Goal: Information Seeking & Learning: Compare options

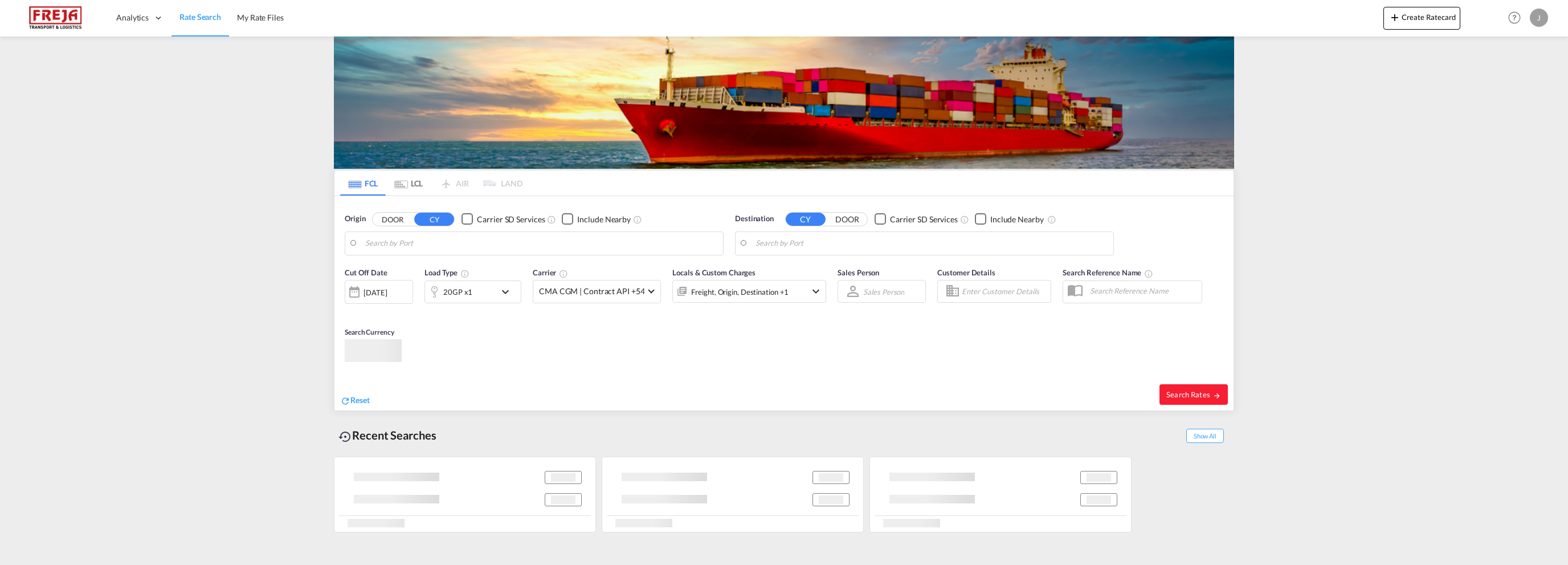
type input "[GEOGRAPHIC_DATA], NOKRS"
type input "[PERSON_NAME], TRALI"
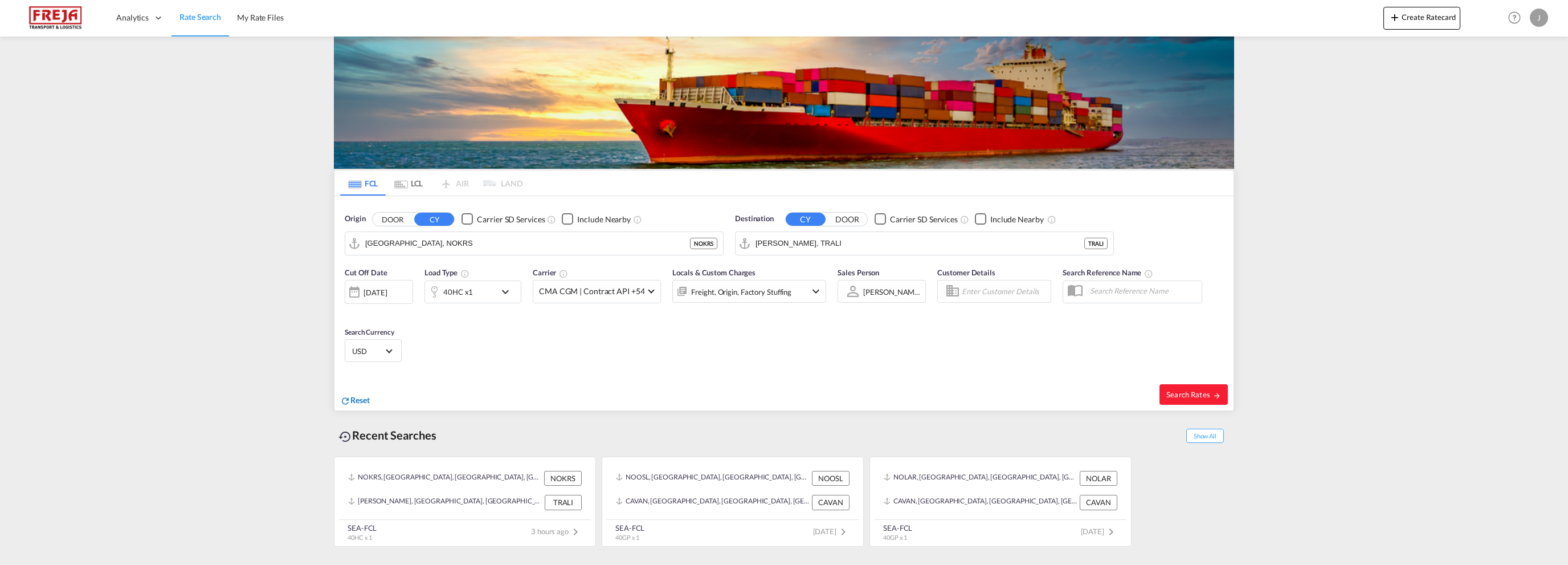
click at [365, 399] on span "Reset" at bounding box center [360, 399] width 20 height 9
click at [417, 244] on body "Analytics Reports Dashboard Rate Search My Rate Files Analytics" at bounding box center [784, 282] width 1568 height 565
click at [413, 266] on div "[GEOGRAPHIC_DATA] [GEOGRAPHIC_DATA] NOOSL" at bounding box center [453, 274] width 217 height 35
type input "[GEOGRAPHIC_DATA], NOOSL"
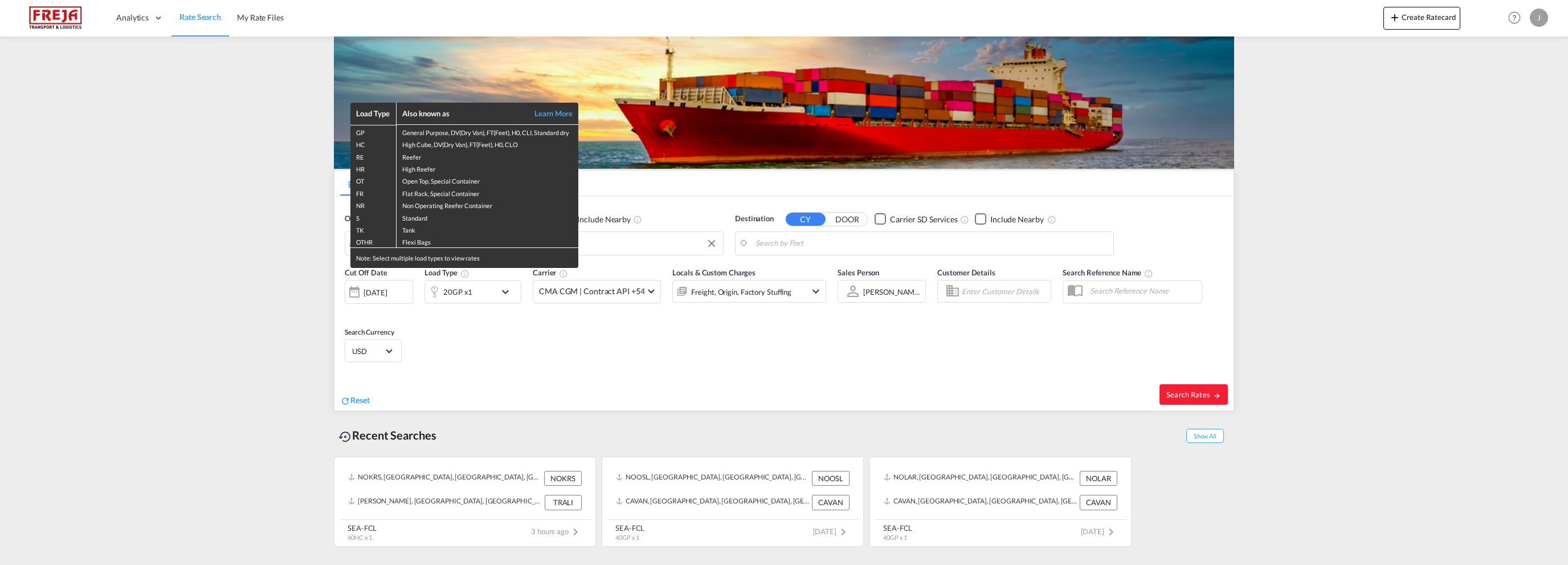
click at [902, 239] on div "Load Type Also known as Learn More GP General Purpose, DV(Dry Van), FT(Feet), H…" at bounding box center [784, 282] width 1568 height 565
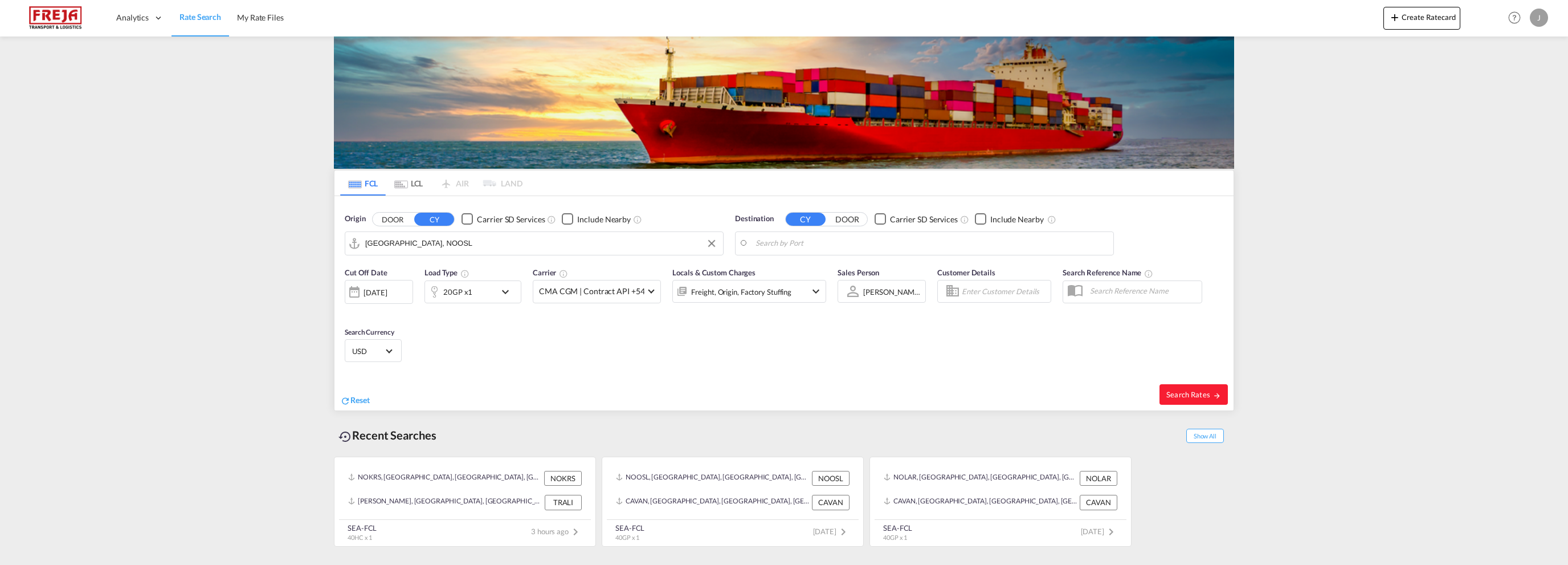
click at [902, 239] on body "Analytics Reports Dashboard Rate Search My Rate Files Analytics" at bounding box center [784, 282] width 1568 height 565
click at [785, 300] on div "[GEOGRAPHIC_DATA] , DL [GEOGRAPHIC_DATA] INICD" at bounding box center [844, 315] width 217 height 35
type input "[GEOGRAPHIC_DATA], DL, INICD"
click at [387, 295] on div "[DATE]" at bounding box center [375, 292] width 23 height 10
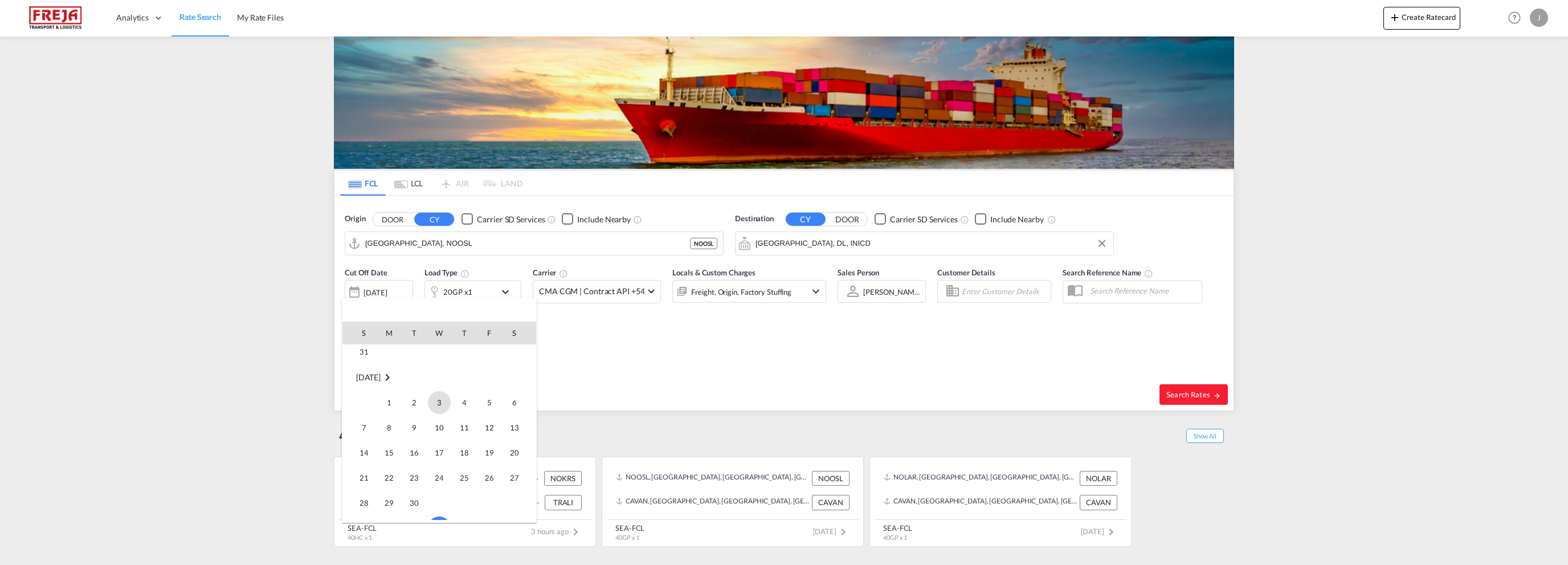
scroll to position [340, 0]
click at [385, 440] on span "29" at bounding box center [389, 445] width 22 height 22
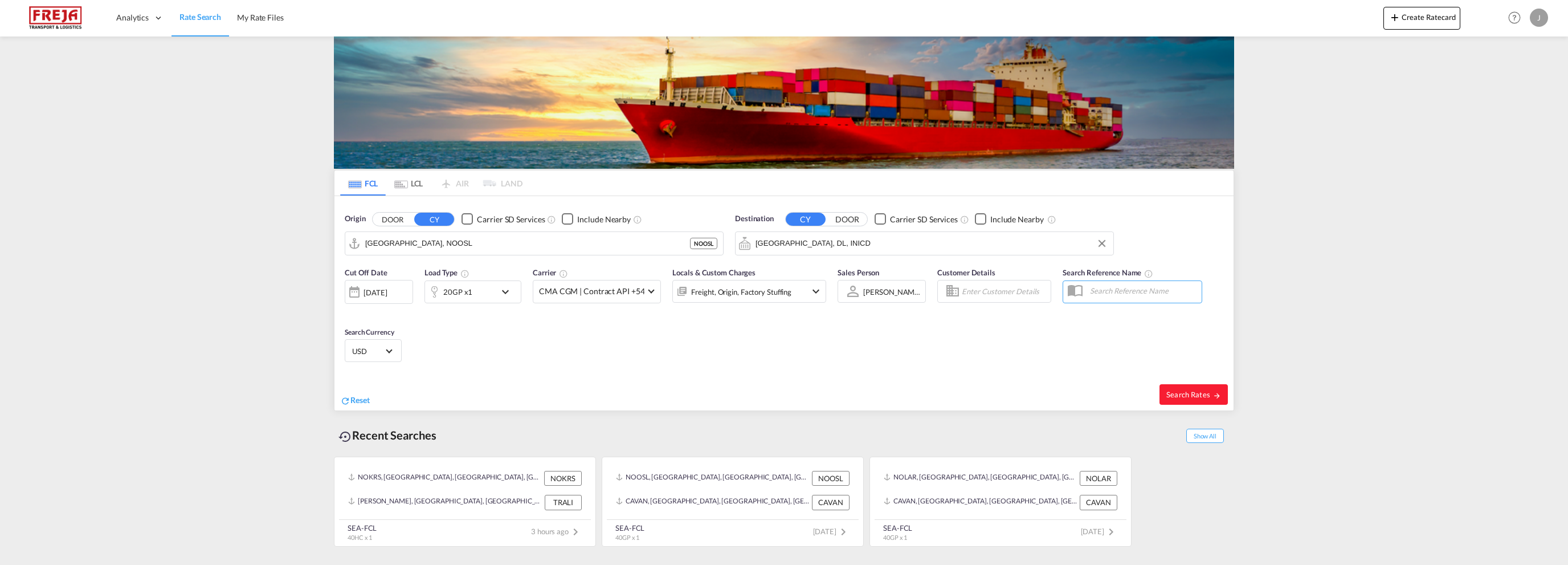
click at [508, 291] on md-icon "icon-chevron-down" at bounding box center [508, 292] width 20 height 14
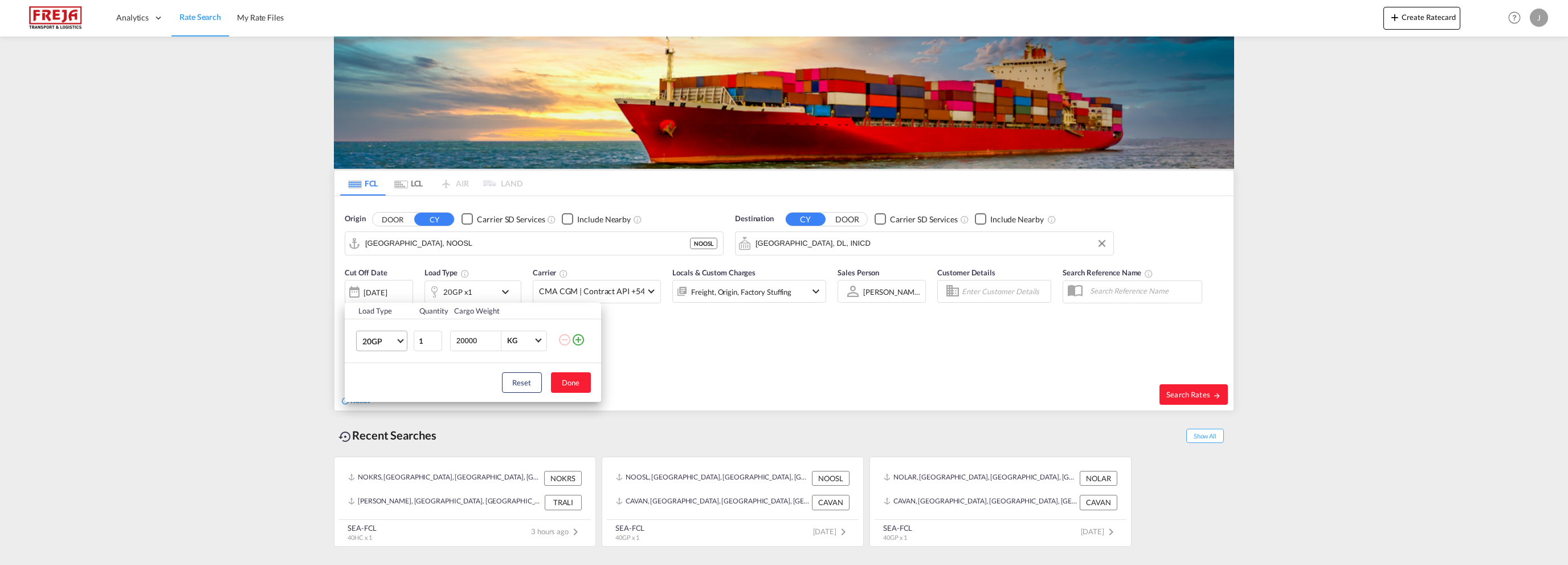
click at [402, 340] on md-select-value "20GP" at bounding box center [383, 340] width 46 height 20
click at [380, 390] on div "40HC" at bounding box center [372, 396] width 22 height 11
click at [567, 382] on button "Done" at bounding box center [570, 383] width 40 height 21
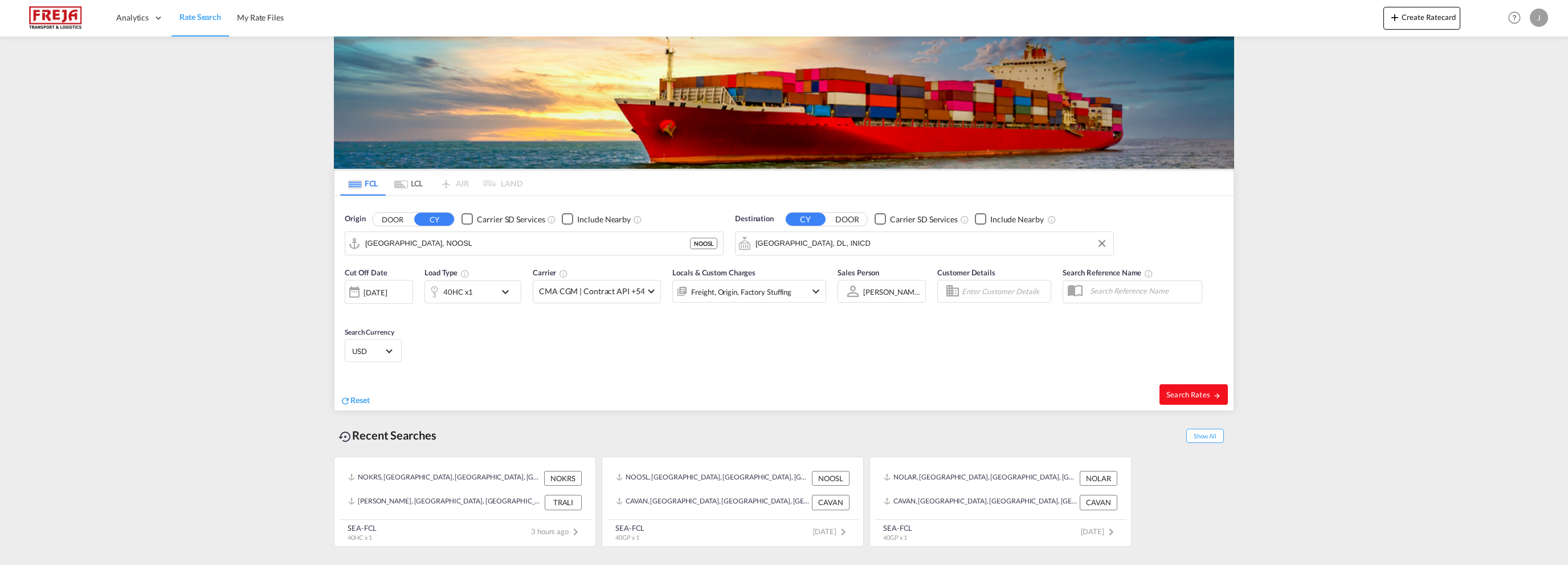
click at [1186, 394] on span "Search Rates" at bounding box center [1193, 395] width 55 height 9
type input "NOOSL to INICD / [DATE]"
